Goal: Task Accomplishment & Management: Manage account settings

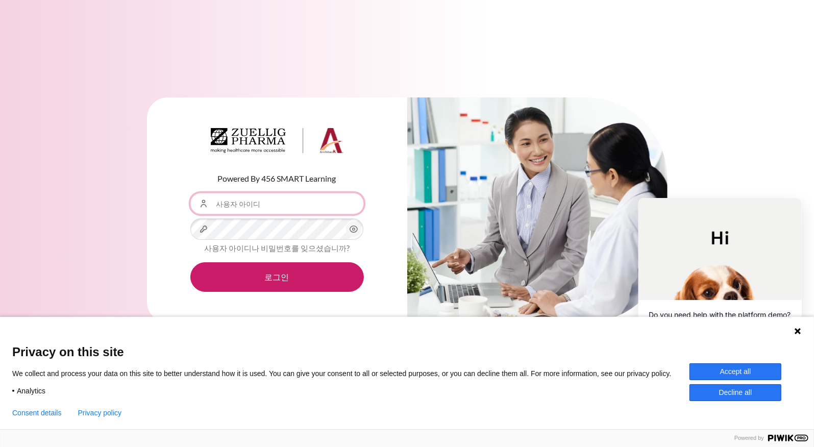
click at [256, 204] on input "사용자 아이디" at bounding box center [277, 203] width 174 height 21
type input "[EMAIL_ADDRESS][DOMAIN_NAME]"
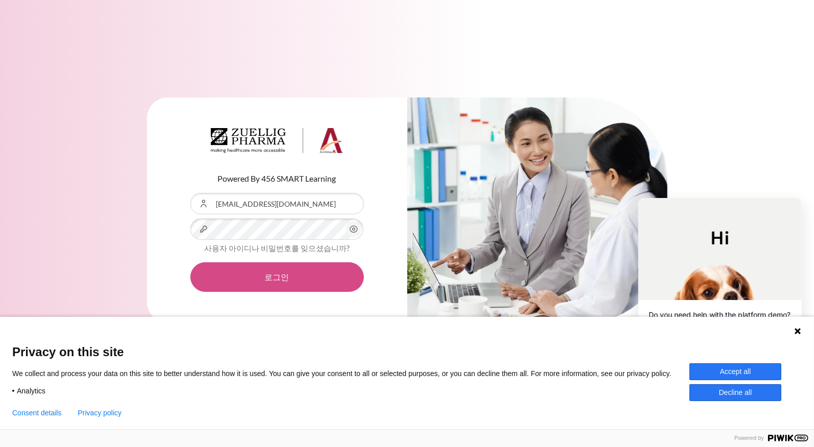
click at [227, 268] on button "로그인" at bounding box center [277, 277] width 174 height 30
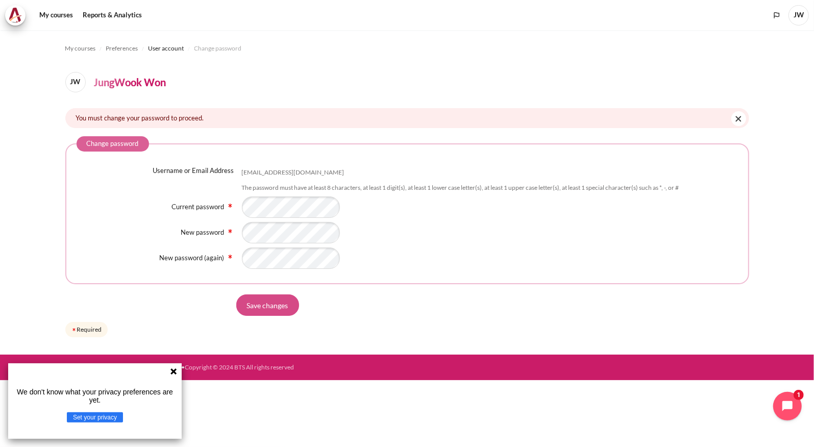
click at [262, 301] on input "Save changes" at bounding box center [267, 305] width 63 height 21
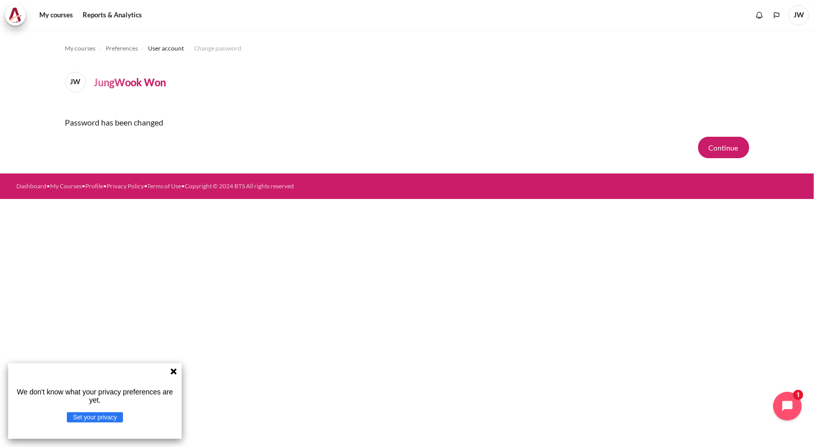
click at [173, 373] on icon at bounding box center [174, 372] width 6 height 6
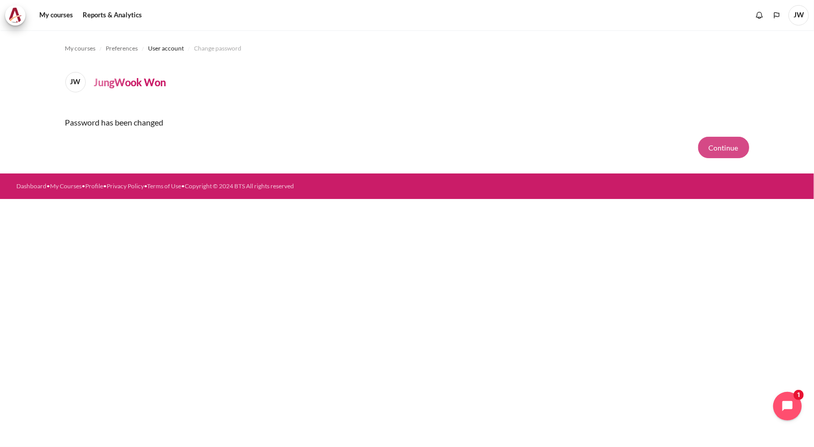
click at [720, 150] on button "Continue" at bounding box center [724, 147] width 51 height 21
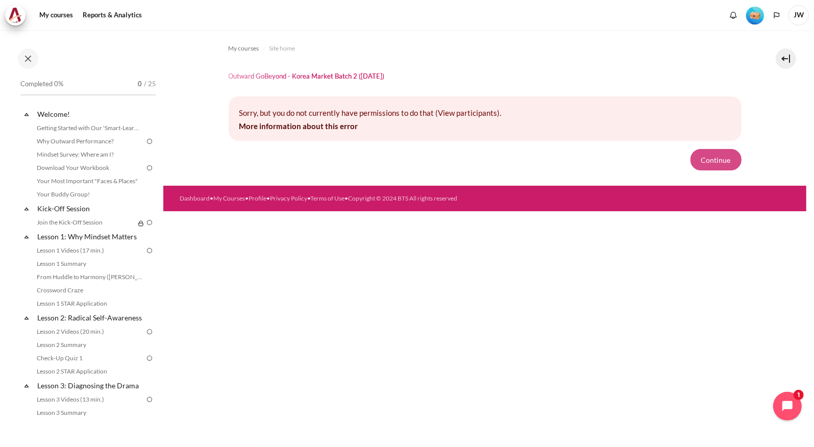
click at [726, 160] on button "Continue" at bounding box center [716, 159] width 51 height 21
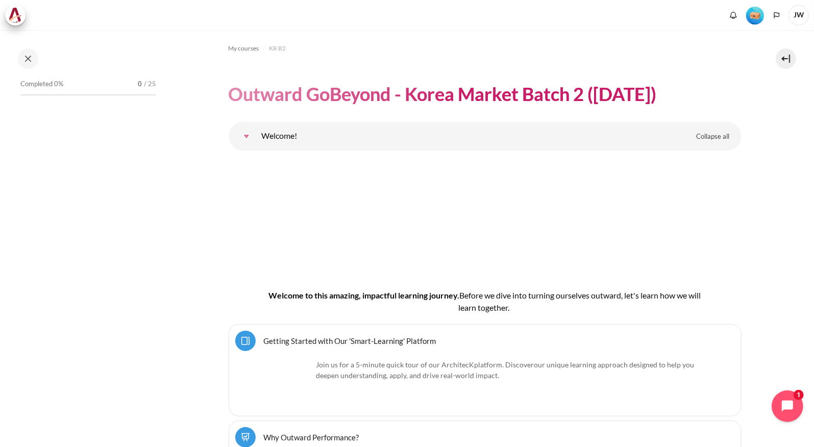
click at [782, 402] on icon "Open chat widget" at bounding box center [788, 406] width 15 height 15
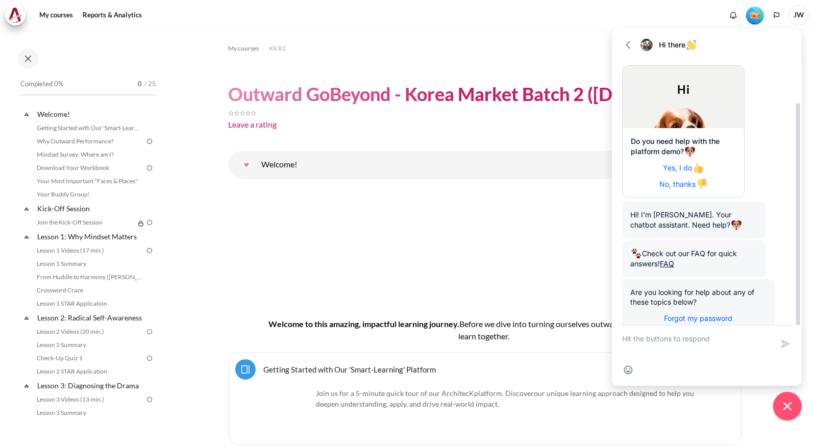
scroll to position [50, 0]
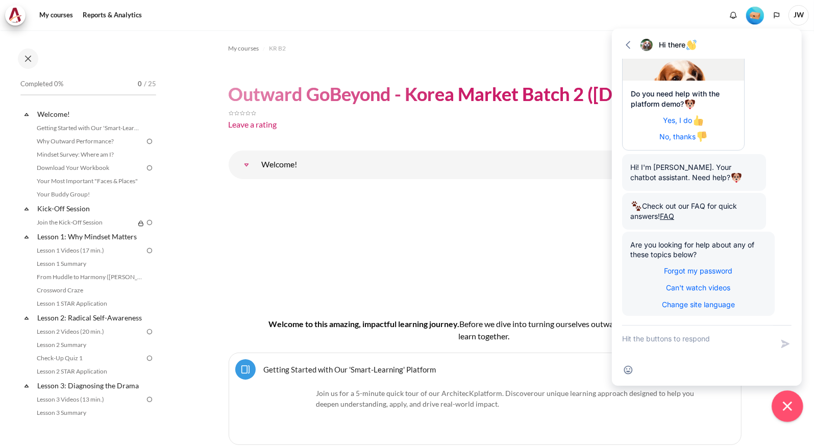
click at [790, 404] on icon "Close chat widget" at bounding box center [787, 406] width 9 height 9
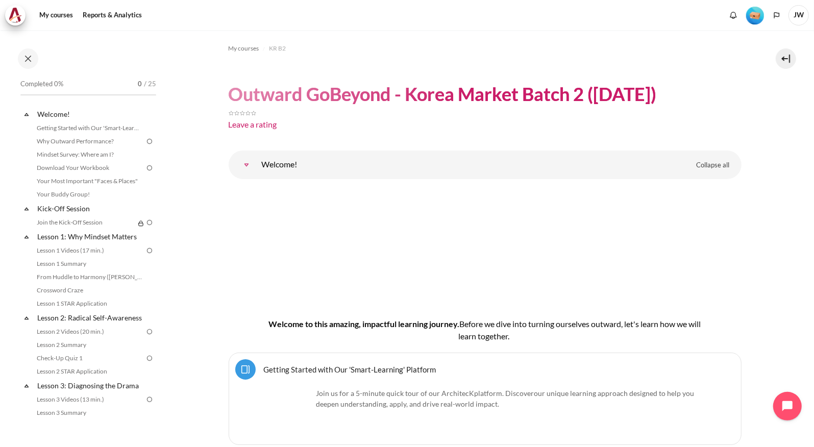
click at [794, 15] on span "JW" at bounding box center [799, 15] width 20 height 20
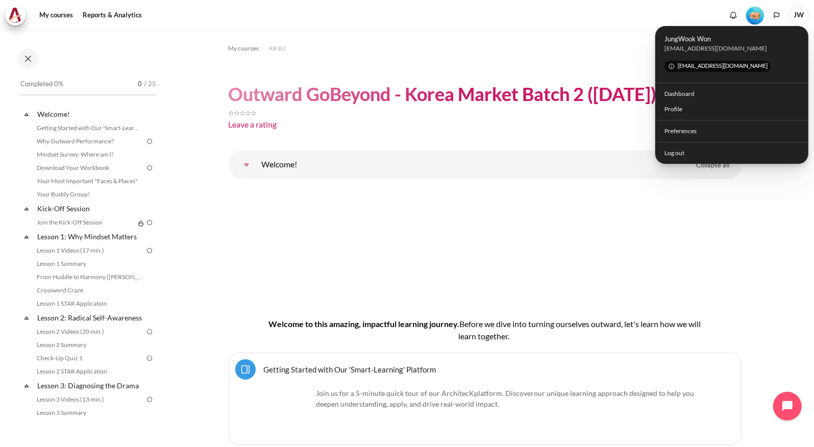
click at [608, 50] on ol "My courses KR B2" at bounding box center [485, 48] width 513 height 16
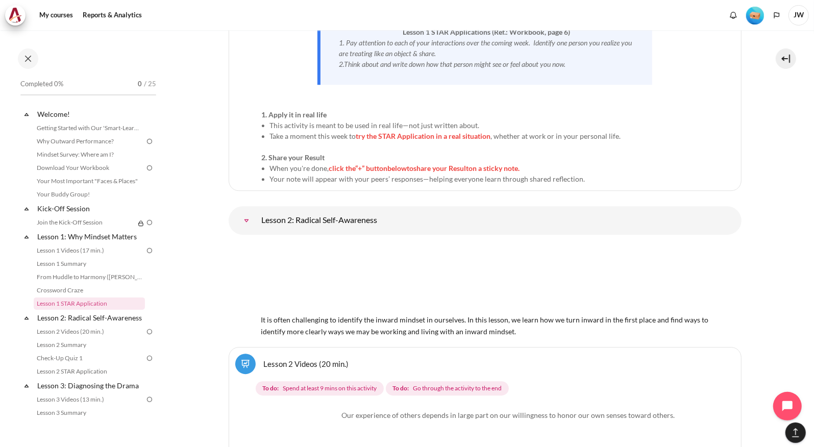
scroll to position [2247, 0]
